Goal: Complete application form

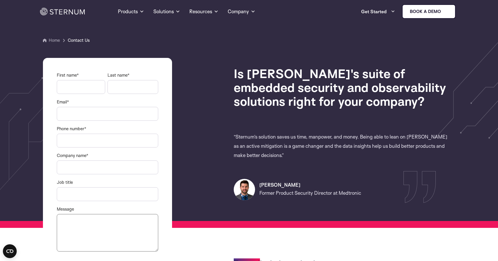
click at [102, 139] on input "Phone number *" at bounding box center [108, 141] width 102 height 14
type input "*"
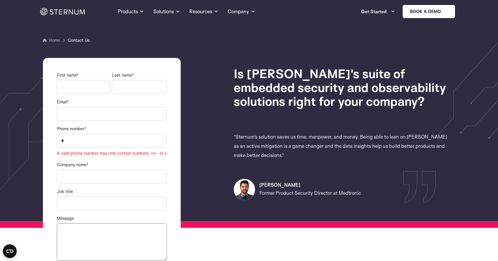
click at [125, 125] on div "Phone number * * A valid phone number may only contain numbers, +()-. or x" at bounding box center [112, 140] width 110 height 31
click at [123, 138] on input "*" at bounding box center [112, 141] width 110 height 14
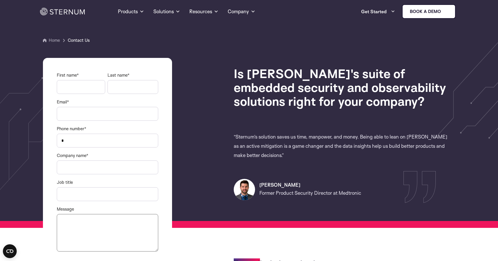
type input "*"
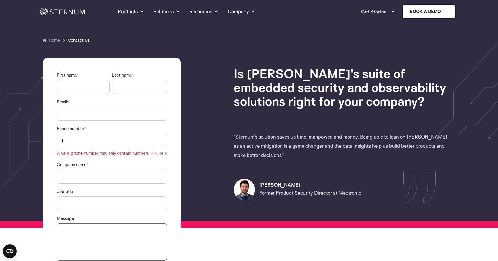
click at [154, 125] on fieldset "Email *" at bounding box center [112, 112] width 110 height 27
click at [139, 140] on input "*" at bounding box center [112, 141] width 110 height 14
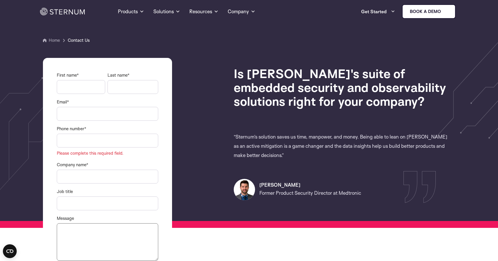
click at [172, 125] on div "First name * Last name * Email * Phone number * Please complete this required f…" at bounding box center [107, 184] width 129 height 253
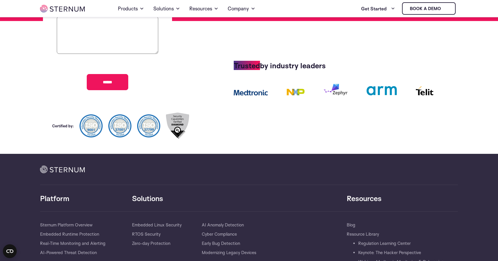
scroll to position [318, 0]
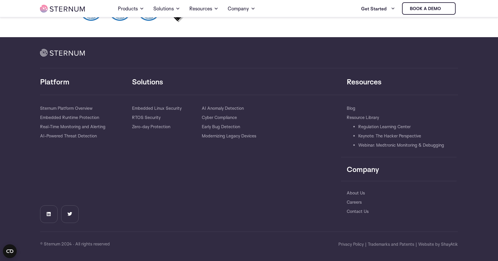
click at [353, 244] on span "Privacy Policy" at bounding box center [351, 244] width 25 height 7
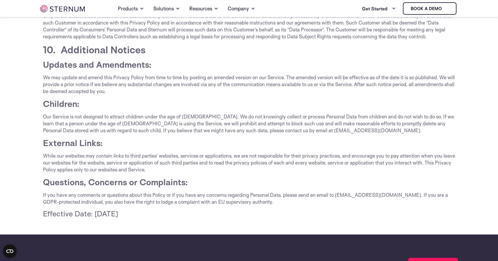
scroll to position [1098, 0]
